Goal: Task Accomplishment & Management: Use online tool/utility

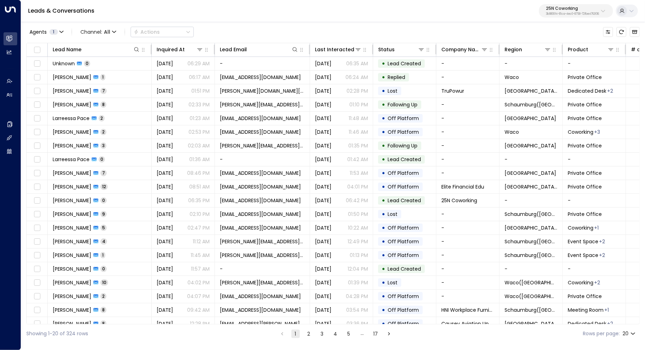
click at [584, 11] on div "25N Coworking 3b9800f4-81ca-4ec0-8758-72fbe4763f36" at bounding box center [572, 10] width 53 height 9
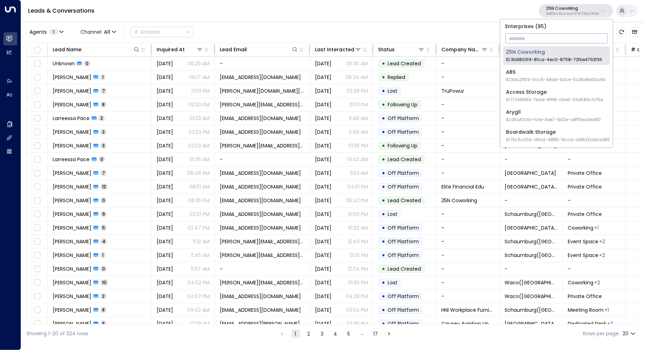
click at [547, 39] on input "text" at bounding box center [557, 38] width 103 height 13
click at [545, 37] on input "text" at bounding box center [557, 38] width 103 height 13
click at [521, 12] on div "Leads & Conversations 25N Coworking 3b9800f4-81ca-4ec0-8758-72fbe4763f36" at bounding box center [333, 11] width 624 height 22
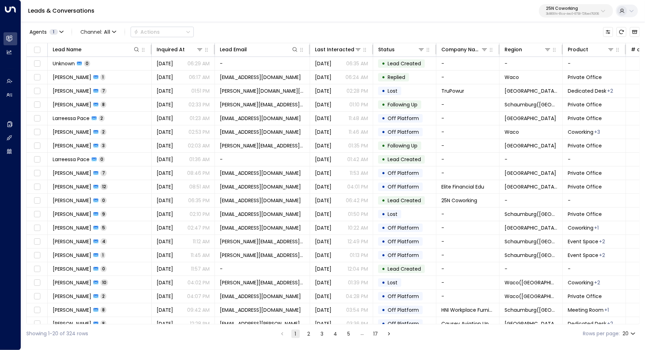
click at [570, 15] on p "3b9800f4-81ca-4ec0-8758-72fbe4763f36" at bounding box center [572, 14] width 53 height 3
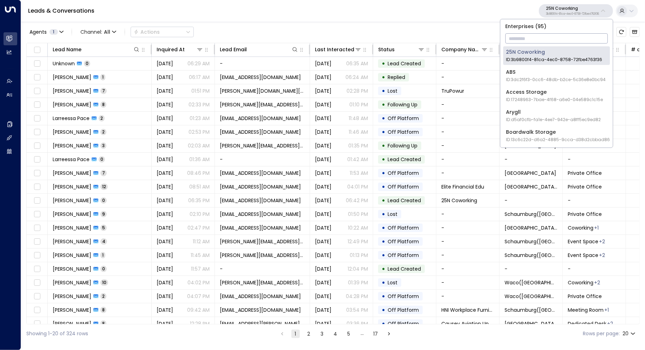
click at [539, 39] on input "text" at bounding box center [557, 38] width 103 height 13
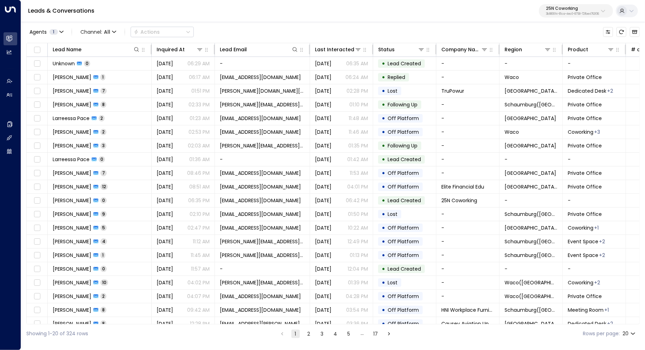
click at [515, 8] on div "Leads & Conversations 25N Coworking 3b9800f4-81ca-4ec0-8758-72fbe4763f36" at bounding box center [333, 11] width 624 height 22
click at [562, 8] on p "25N Coworking" at bounding box center [572, 8] width 53 height 4
type input "*******"
click at [525, 50] on div "U Store It ID: 58c4b32c-92b1-4356-be9b-1247e2c02228" at bounding box center [555, 55] width 98 height 14
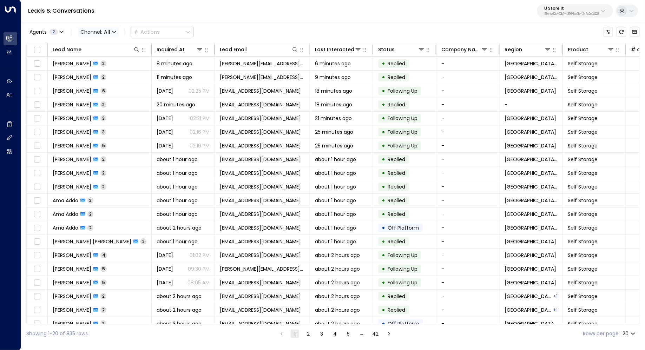
click at [107, 27] on span "Channel: All" at bounding box center [98, 32] width 41 height 10
click at [96, 95] on span "Voice" at bounding box center [92, 98] width 14 height 7
